Goal: Task Accomplishment & Management: Use online tool/utility

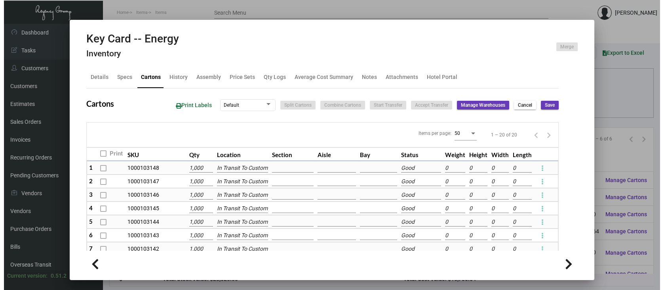
scroll to position [105, 0]
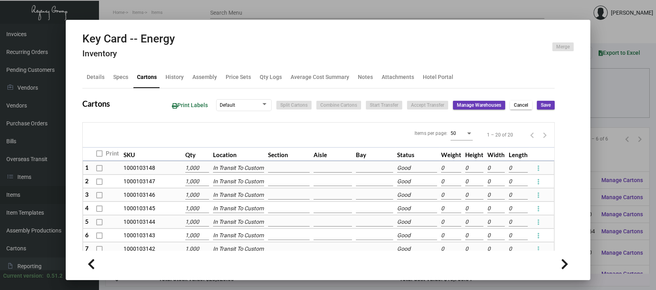
click at [613, 142] on div at bounding box center [328, 145] width 656 height 290
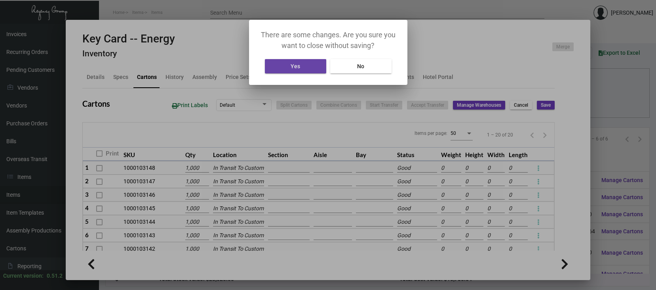
click at [301, 64] on button "Yes" at bounding box center [295, 66] width 61 height 14
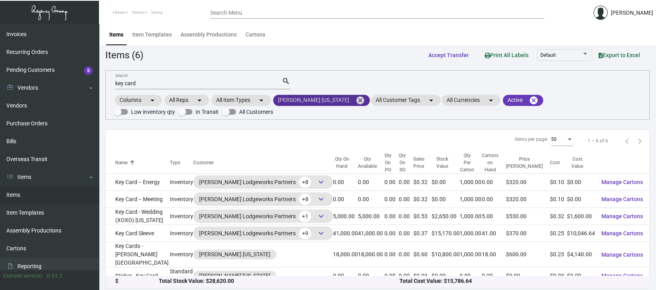
click at [356, 98] on mat-icon "cancel" at bounding box center [361, 100] width 10 height 10
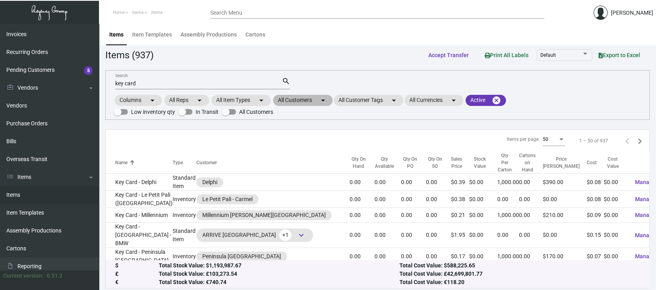
click at [303, 99] on mat-chip "All Customers arrow_drop_down" at bounding box center [302, 100] width 59 height 11
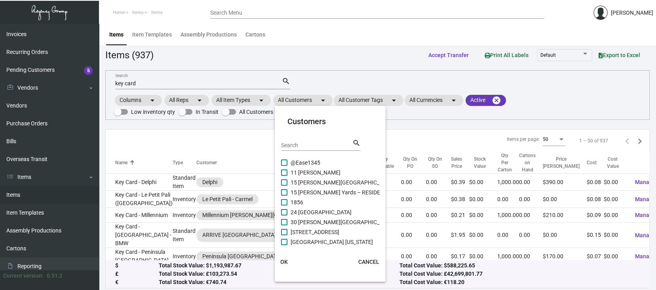
click at [284, 141] on div "Search" at bounding box center [316, 144] width 71 height 12
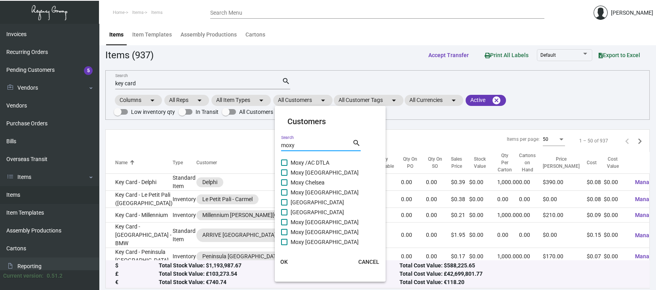
type input "moxy"
click at [285, 200] on span at bounding box center [284, 202] width 6 height 6
click at [284, 205] on input "[GEOGRAPHIC_DATA]" at bounding box center [284, 205] width 0 height 0
checkbox input "true"
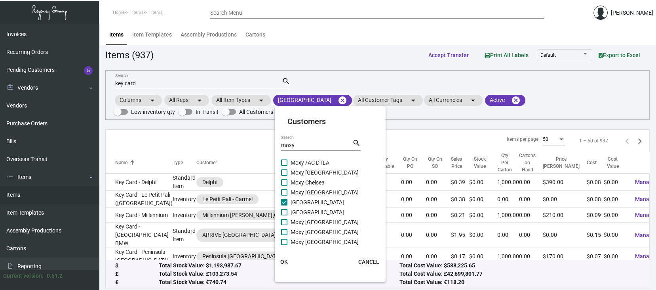
click at [283, 260] on span "OK" at bounding box center [284, 261] width 8 height 6
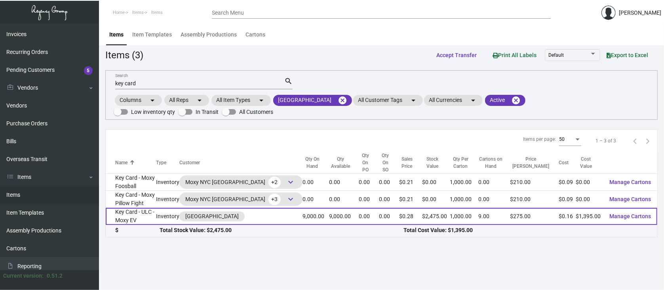
click at [640, 213] on span "Manage Cartons" at bounding box center [631, 216] width 42 height 6
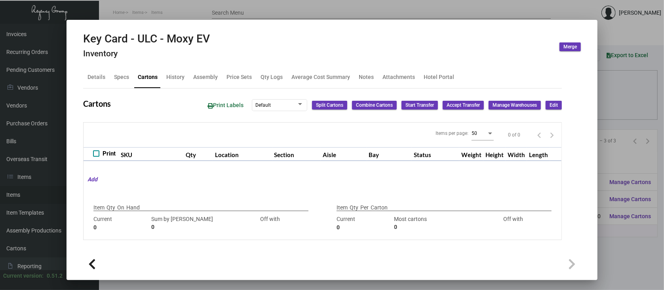
type input "9,000"
type input "13000"
type input "-4000"
type input "1,000"
type input "1000"
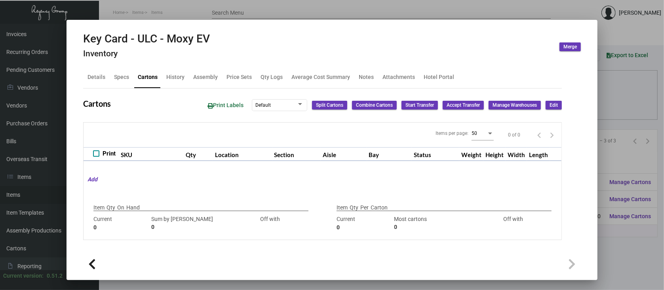
type input "0"
